Goal: Task Accomplishment & Management: Manage account settings

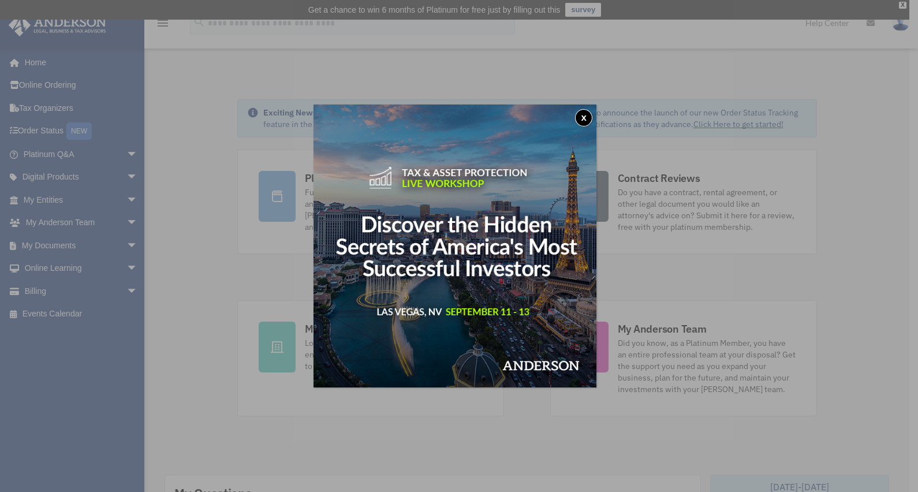
click at [586, 118] on button "x" at bounding box center [583, 117] width 17 height 17
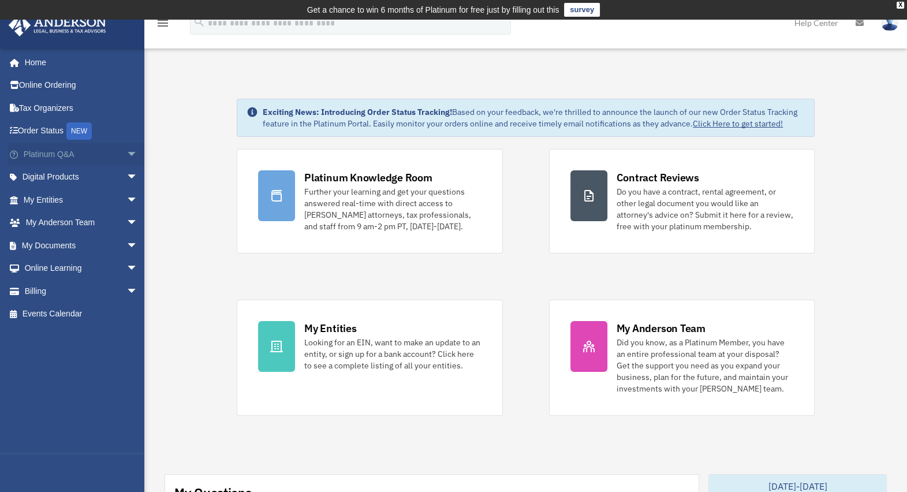
scroll to position [72, 0]
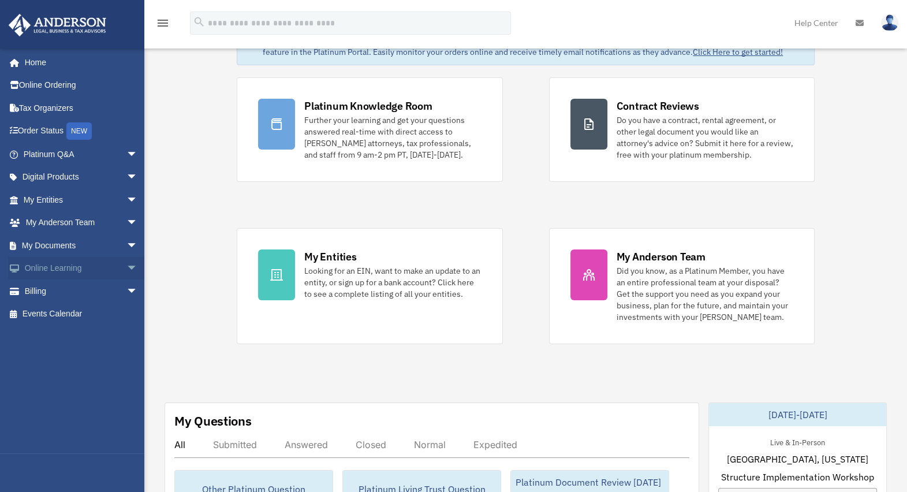
click at [58, 263] on link "Online Learning arrow_drop_down" at bounding box center [81, 268] width 147 height 23
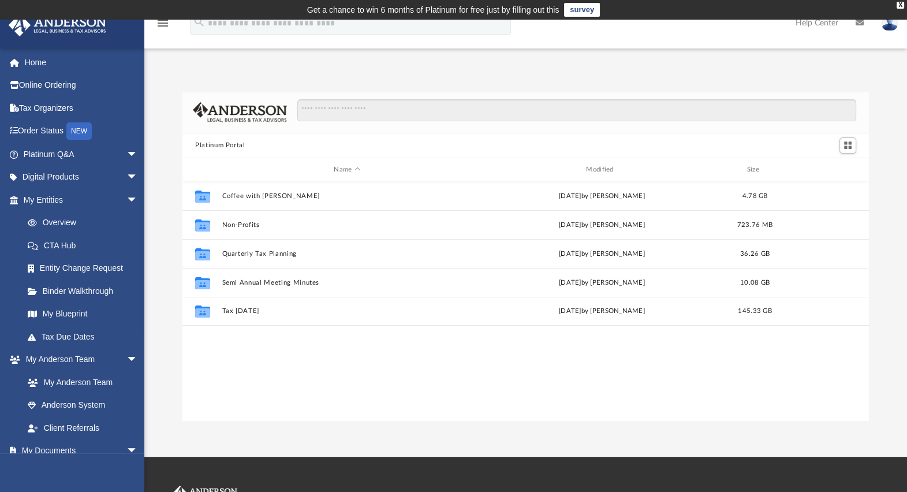
scroll to position [251, 675]
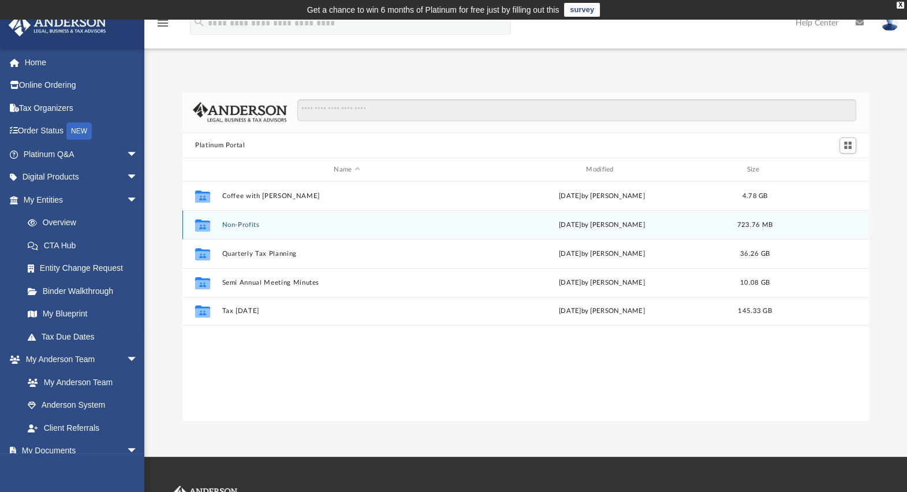
scroll to position [251, 675]
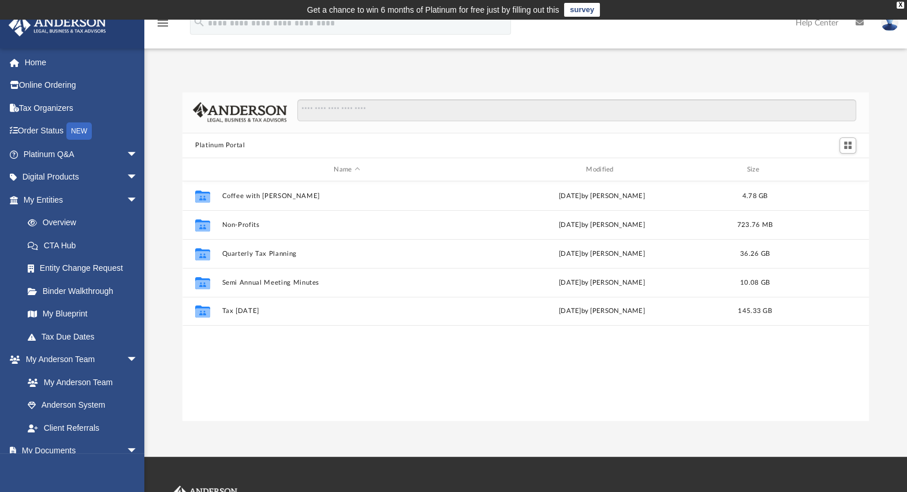
click at [891, 28] on img at bounding box center [889, 22] width 17 height 17
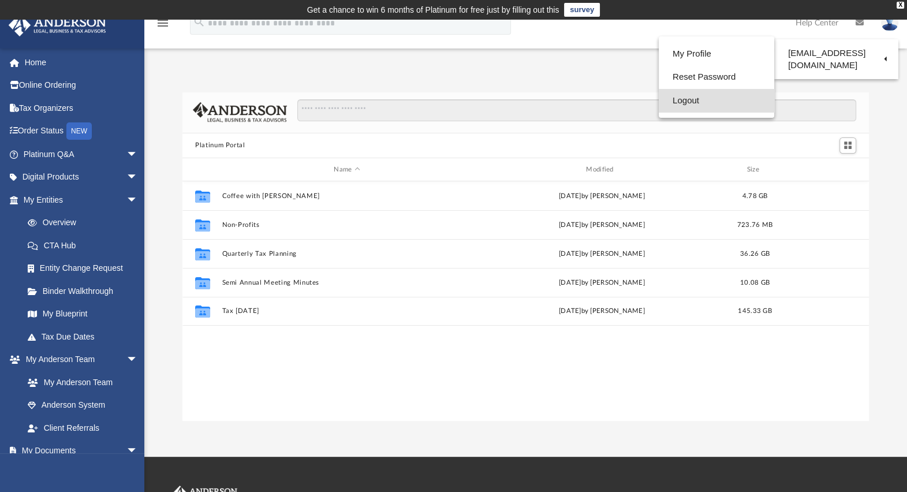
click at [676, 102] on link "Logout" at bounding box center [716, 101] width 115 height 24
